Goal: Task Accomplishment & Management: Use online tool/utility

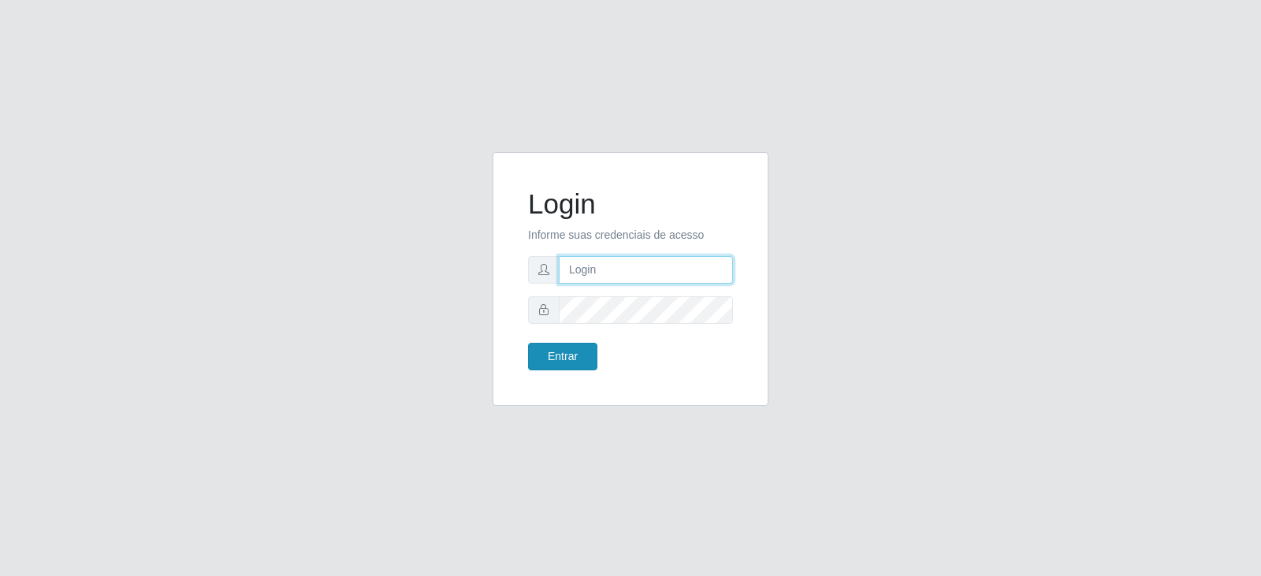
type input "[EMAIL_ADDRESS][DOMAIN_NAME]"
click at [575, 355] on button "Entrar" at bounding box center [562, 357] width 69 height 28
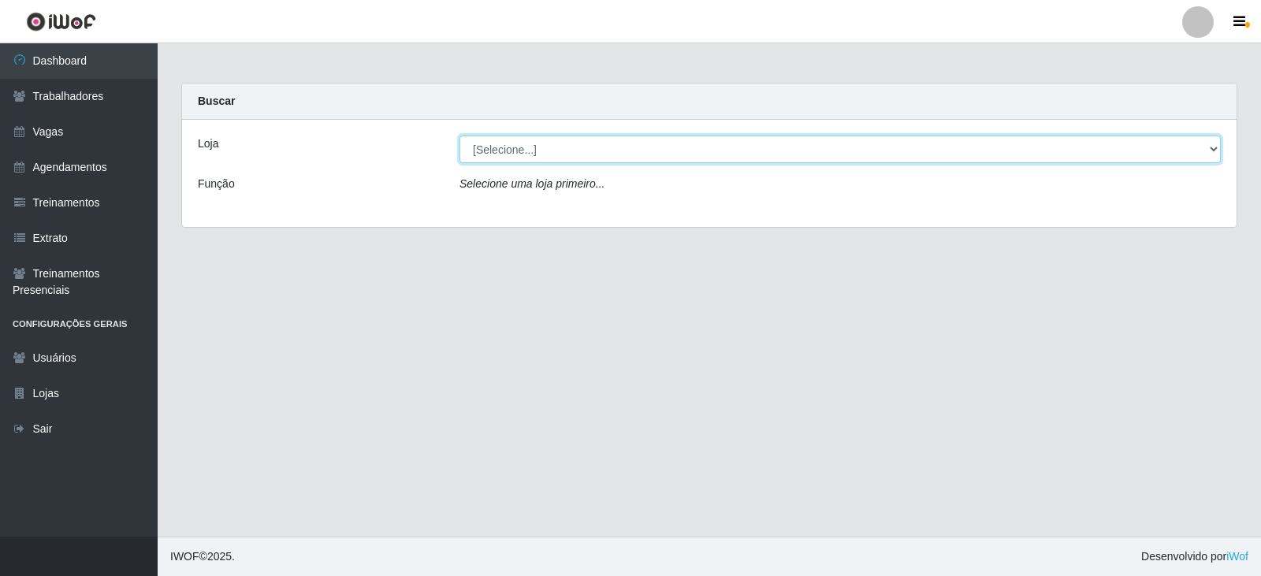
click at [584, 143] on select "[Selecione...] SuperFácil Atacado - Vale do Sol" at bounding box center [839, 150] width 761 height 28
select select "502"
click at [459, 136] on select "[Selecione...] SuperFácil Atacado - Vale do Sol" at bounding box center [839, 150] width 761 height 28
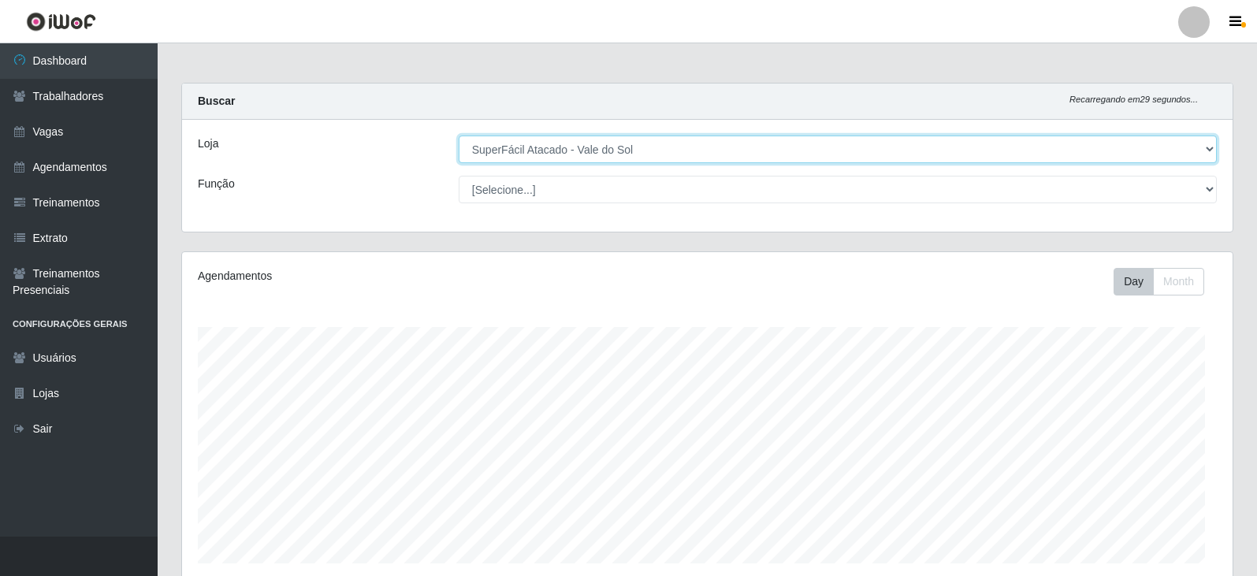
scroll to position [327, 1051]
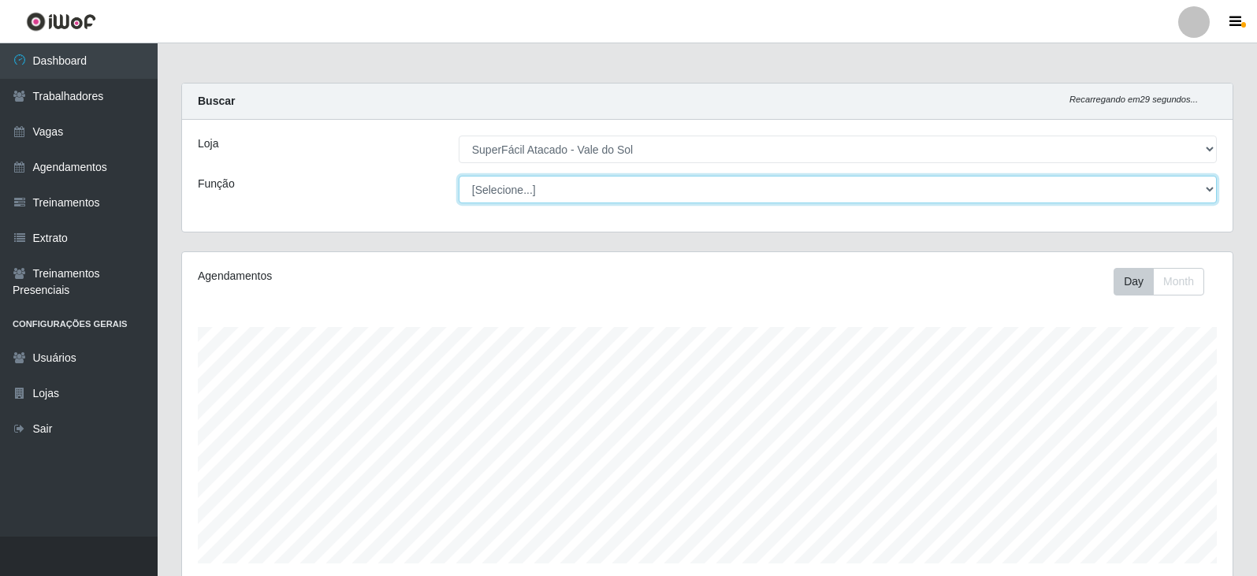
click at [565, 191] on select "[Selecione...] Embalador Embalador + Embalador ++ Operador de Caixa Operador de…" at bounding box center [838, 190] width 758 height 28
click at [566, 191] on select "[Selecione...] Embalador Embalador + Embalador ++ Operador de Caixa Operador de…" at bounding box center [838, 190] width 758 height 28
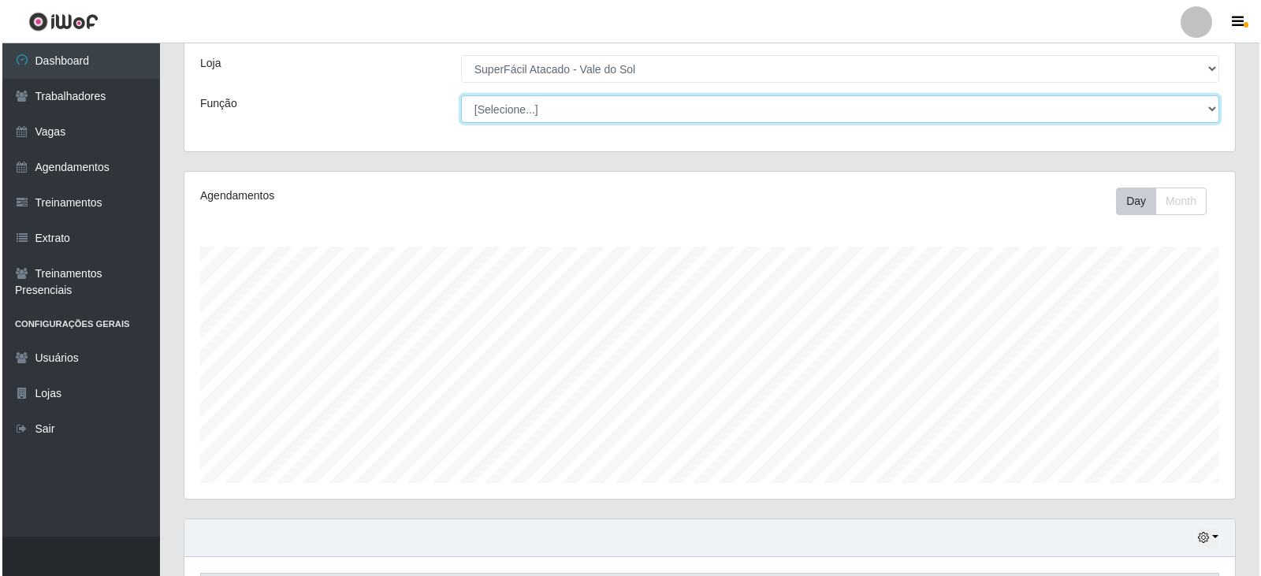
scroll to position [0, 0]
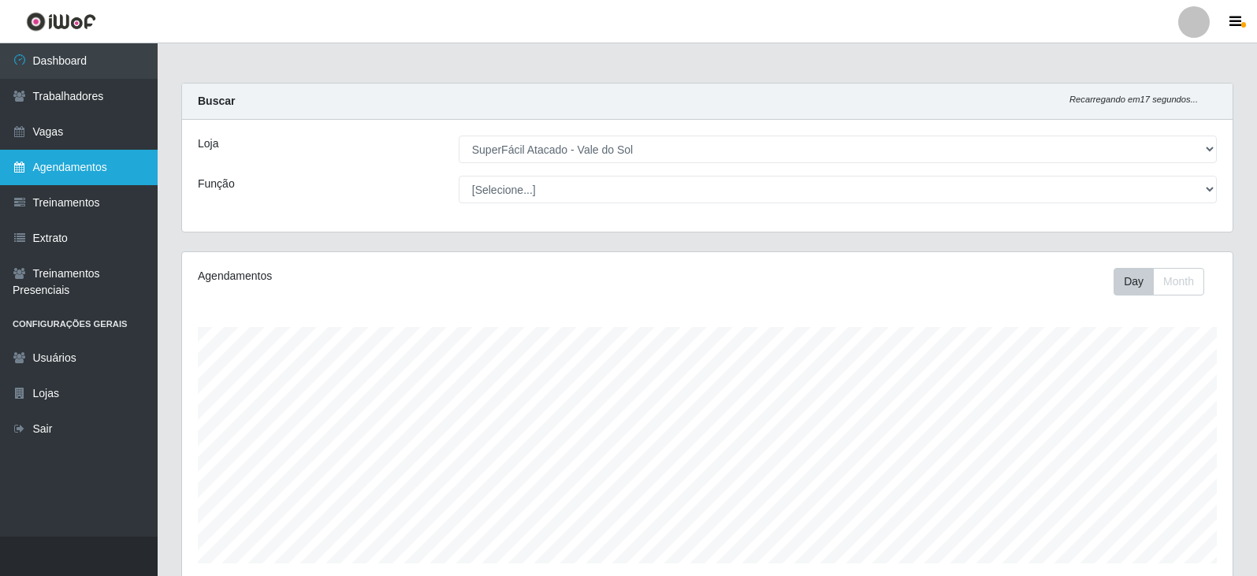
click at [91, 172] on link "Agendamentos" at bounding box center [79, 167] width 158 height 35
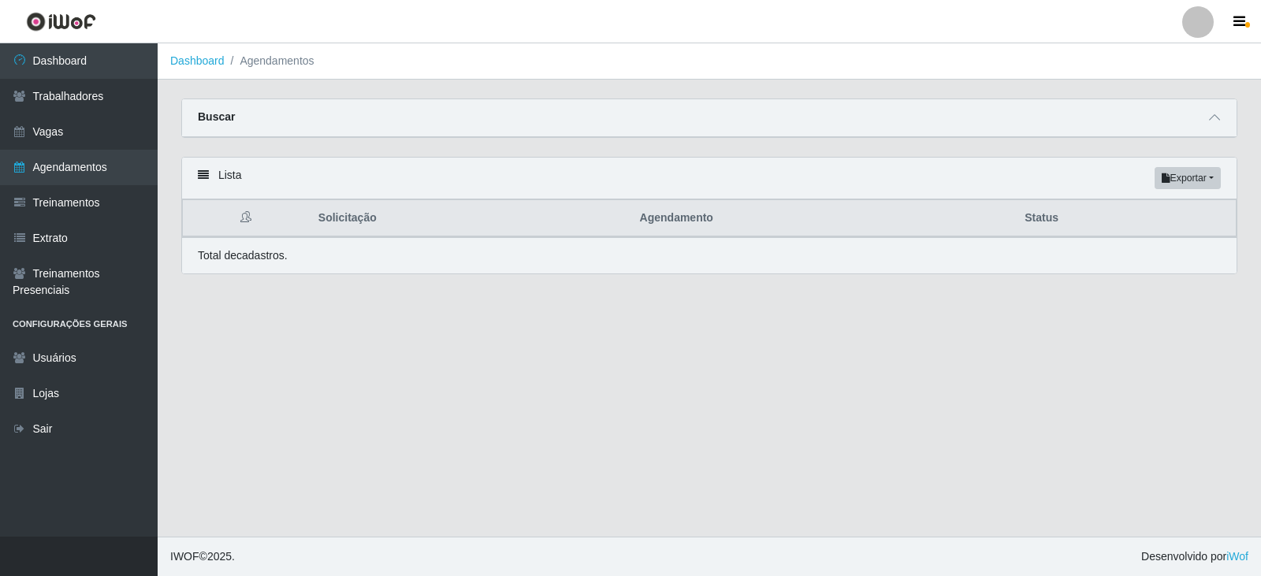
click at [294, 247] on div "Total de cadastros." at bounding box center [709, 255] width 1055 height 36
click at [262, 176] on div "Lista Exportar PDF Excel" at bounding box center [709, 179] width 1055 height 42
click at [207, 172] on icon at bounding box center [203, 174] width 11 height 11
click at [210, 333] on main "Dashboard Agendamentos Carregando... Buscar Início em [GEOGRAPHIC_DATA] em Stat…" at bounding box center [709, 289] width 1103 height 493
